Goal: Book appointment/travel/reservation

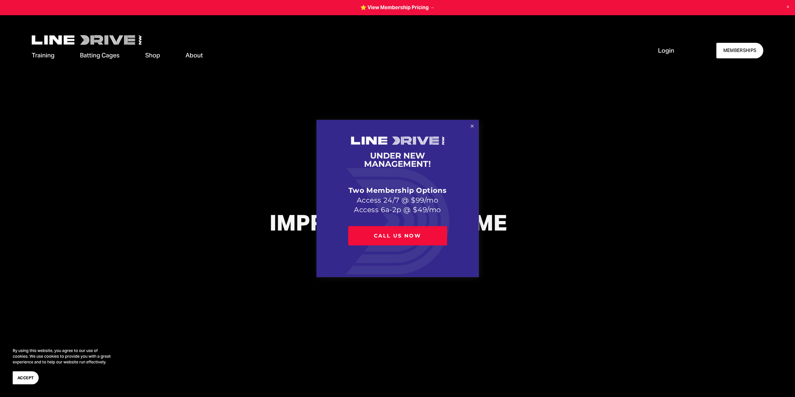
click at [469, 127] on link "Close" at bounding box center [471, 126] width 11 height 11
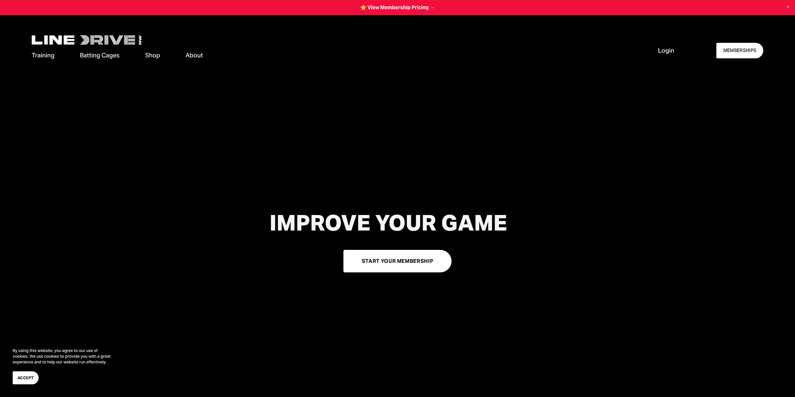
click at [0, 0] on span "Cage Rentals" at bounding box center [0, 0] width 0 height 0
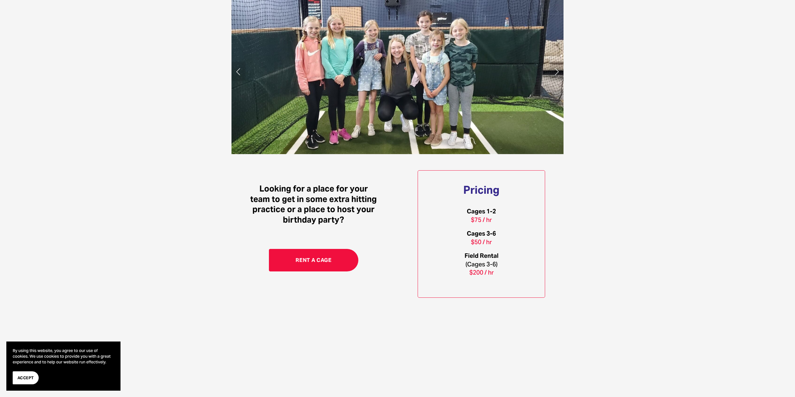
scroll to position [539, 0]
